Goal: Task Accomplishment & Management: Use online tool/utility

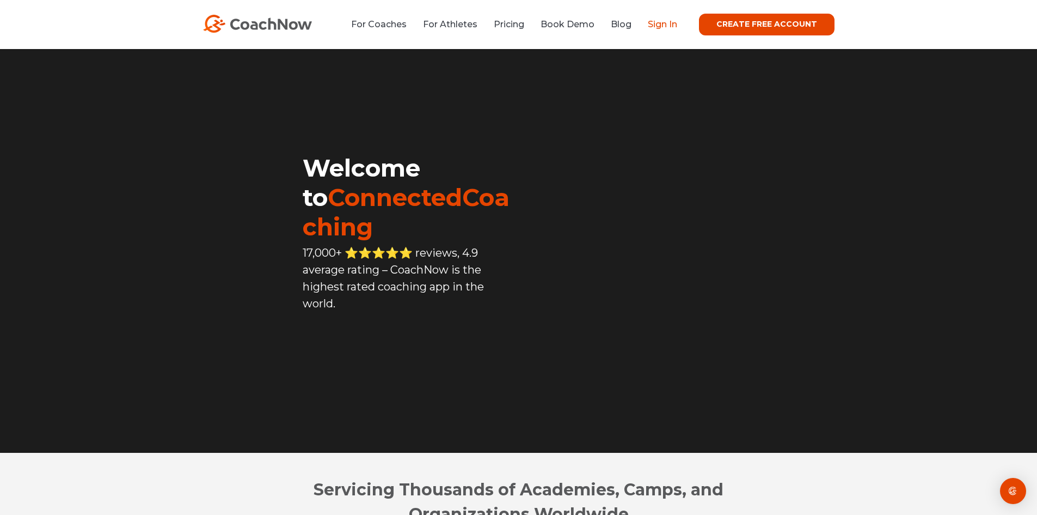
click at [660, 24] on link "Sign In" at bounding box center [662, 24] width 29 height 10
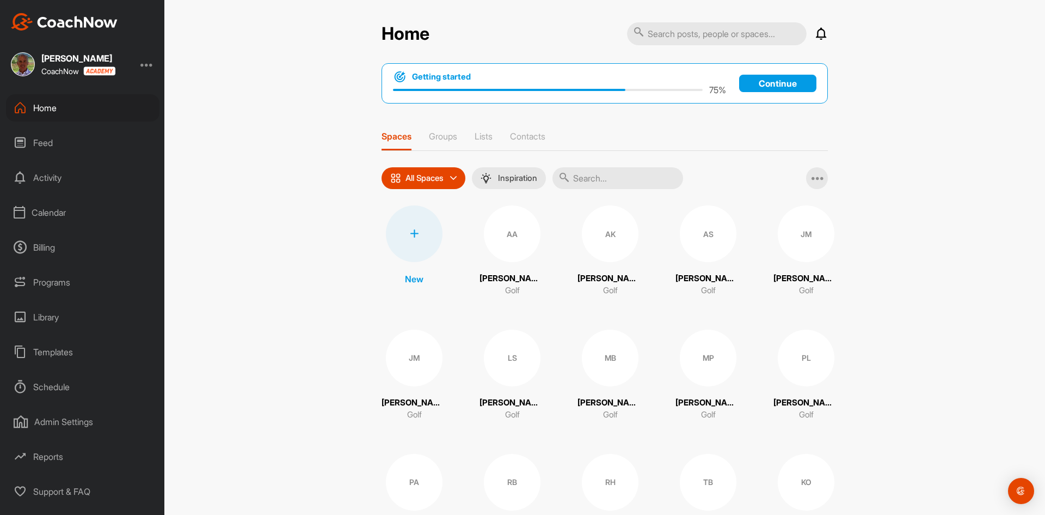
click at [57, 212] on div "Calendar" at bounding box center [83, 212] width 154 height 27
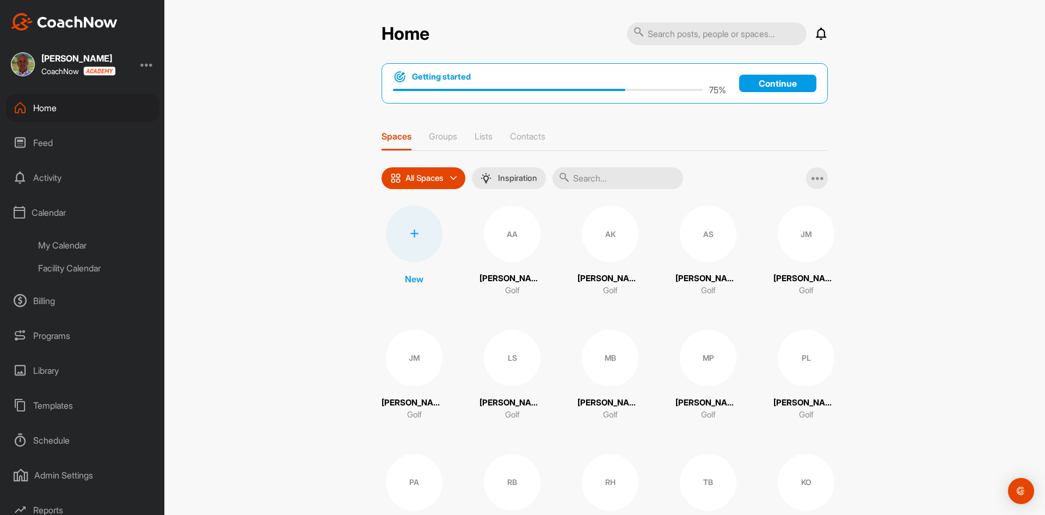
click at [81, 267] on div "Facility Calendar" at bounding box center [94, 267] width 129 height 23
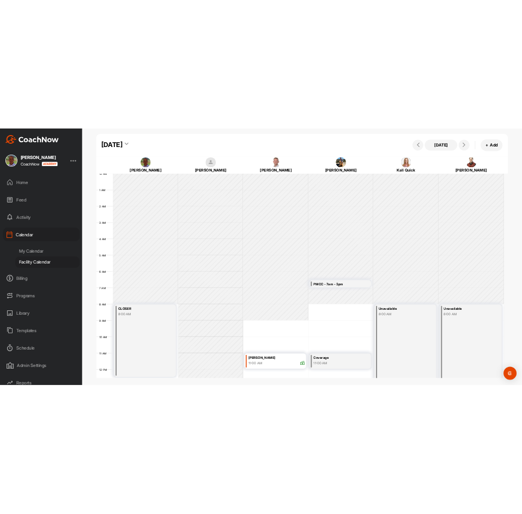
scroll to position [188, 0]
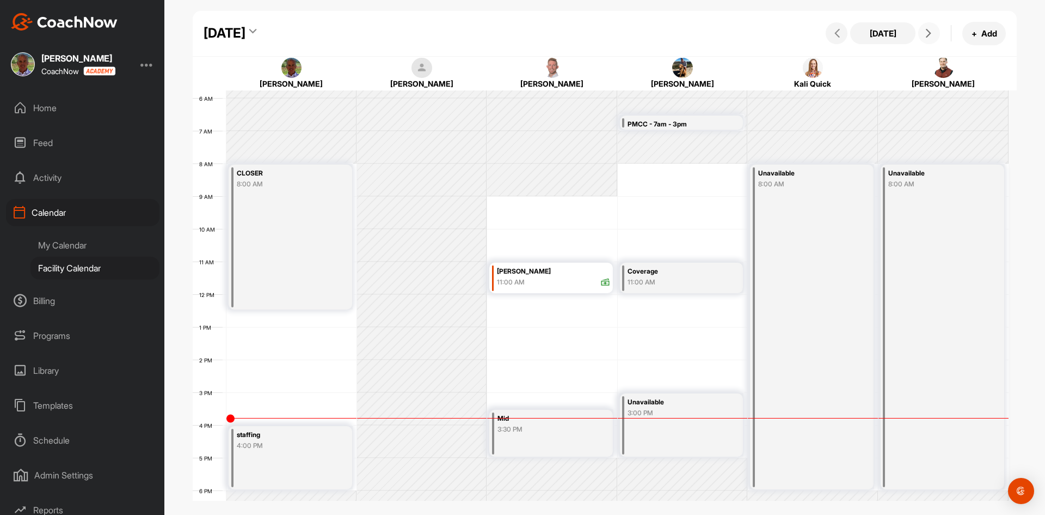
click at [929, 33] on icon at bounding box center [929, 33] width 9 height 9
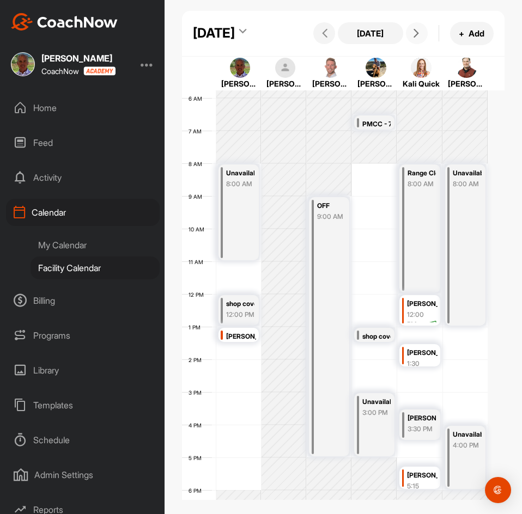
click at [415, 425] on div "[PERSON_NAME]" at bounding box center [421, 418] width 28 height 13
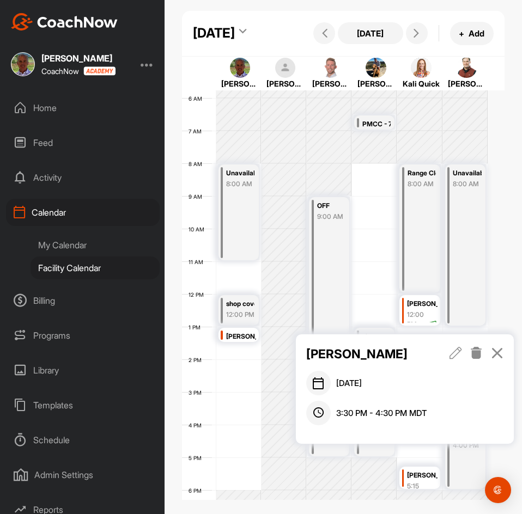
click at [497, 354] on icon at bounding box center [497, 353] width 13 height 12
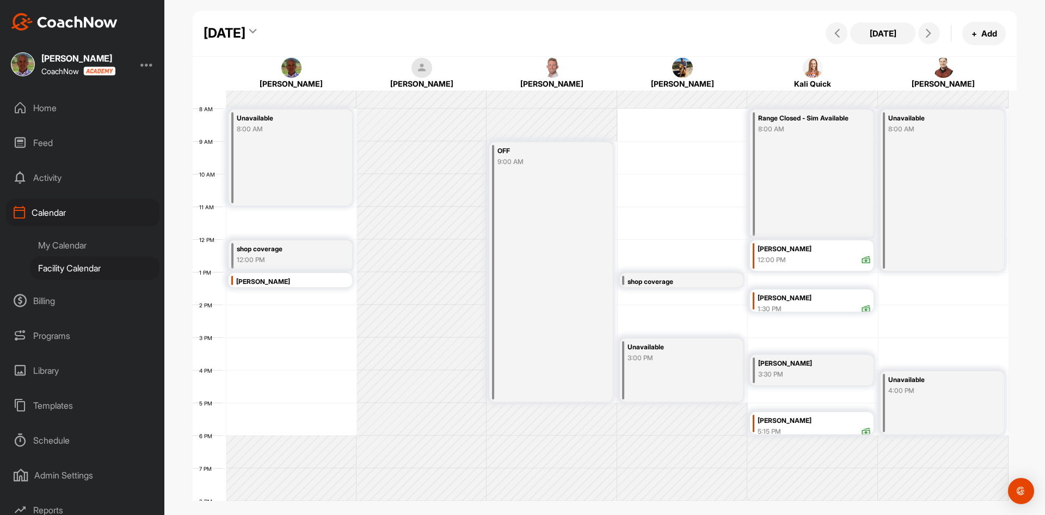
scroll to position [243, 0]
